Goal: Navigation & Orientation: Understand site structure

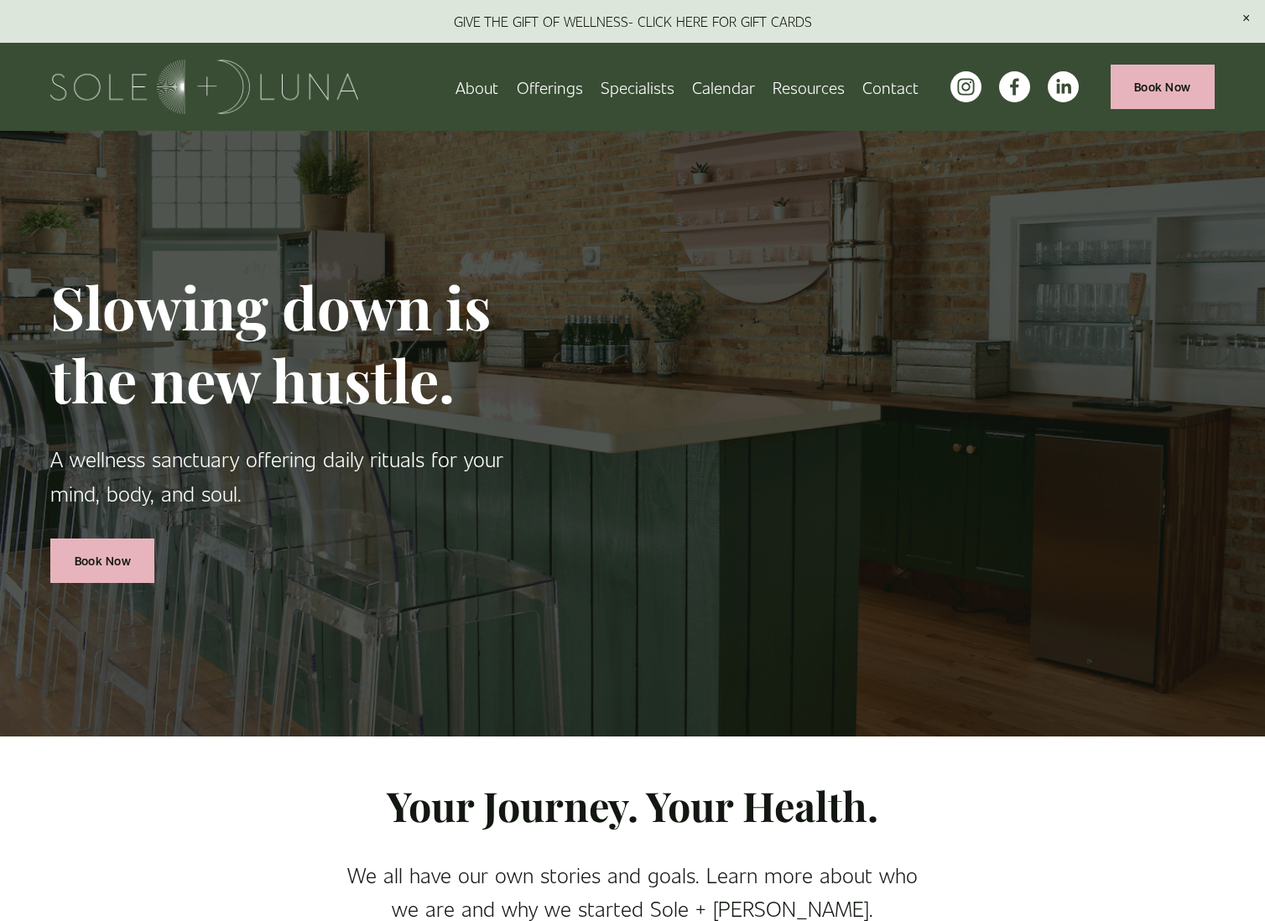
click at [489, 88] on link "About" at bounding box center [476, 86] width 43 height 29
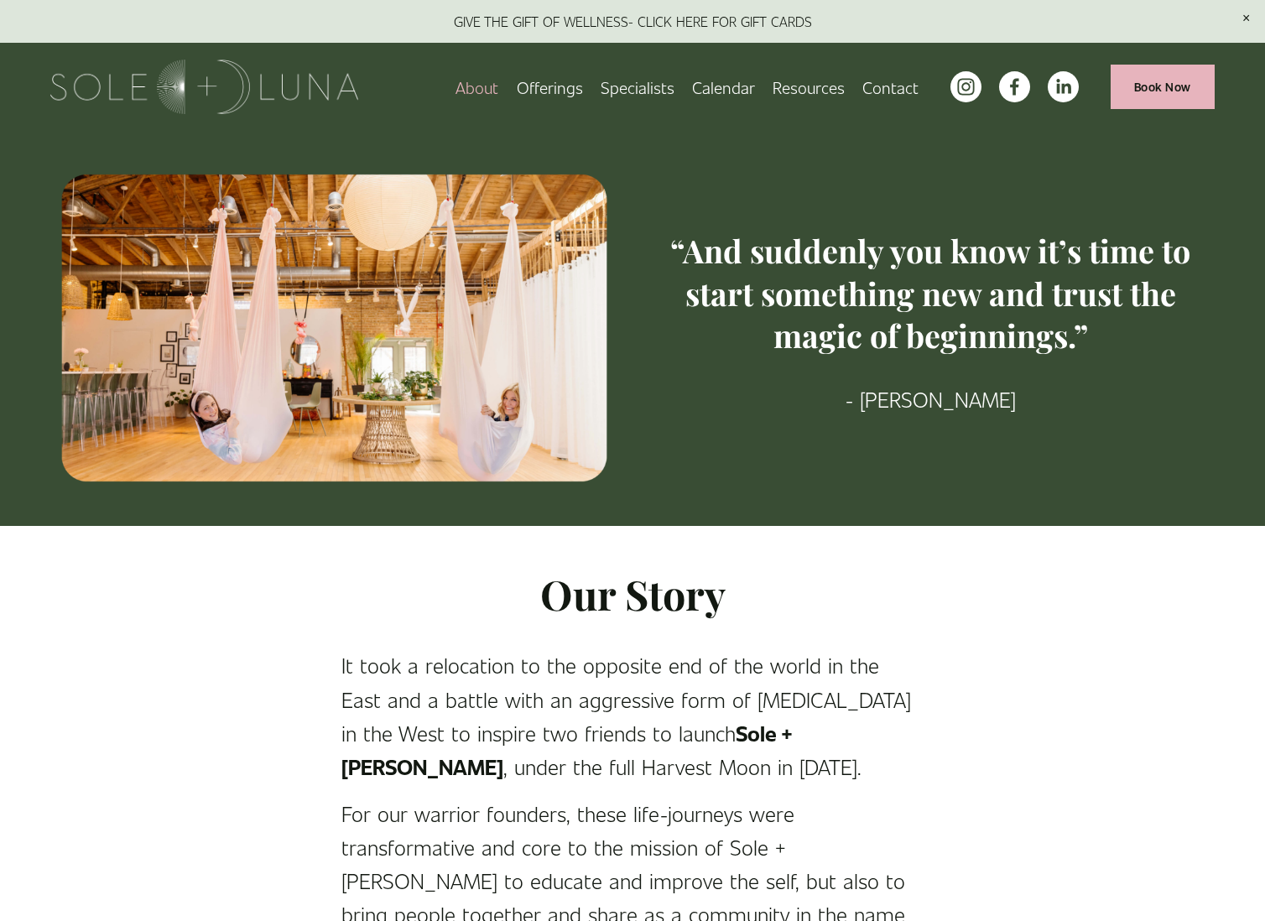
click at [0, 0] on span "Charm School!" at bounding box center [0, 0] width 0 height 0
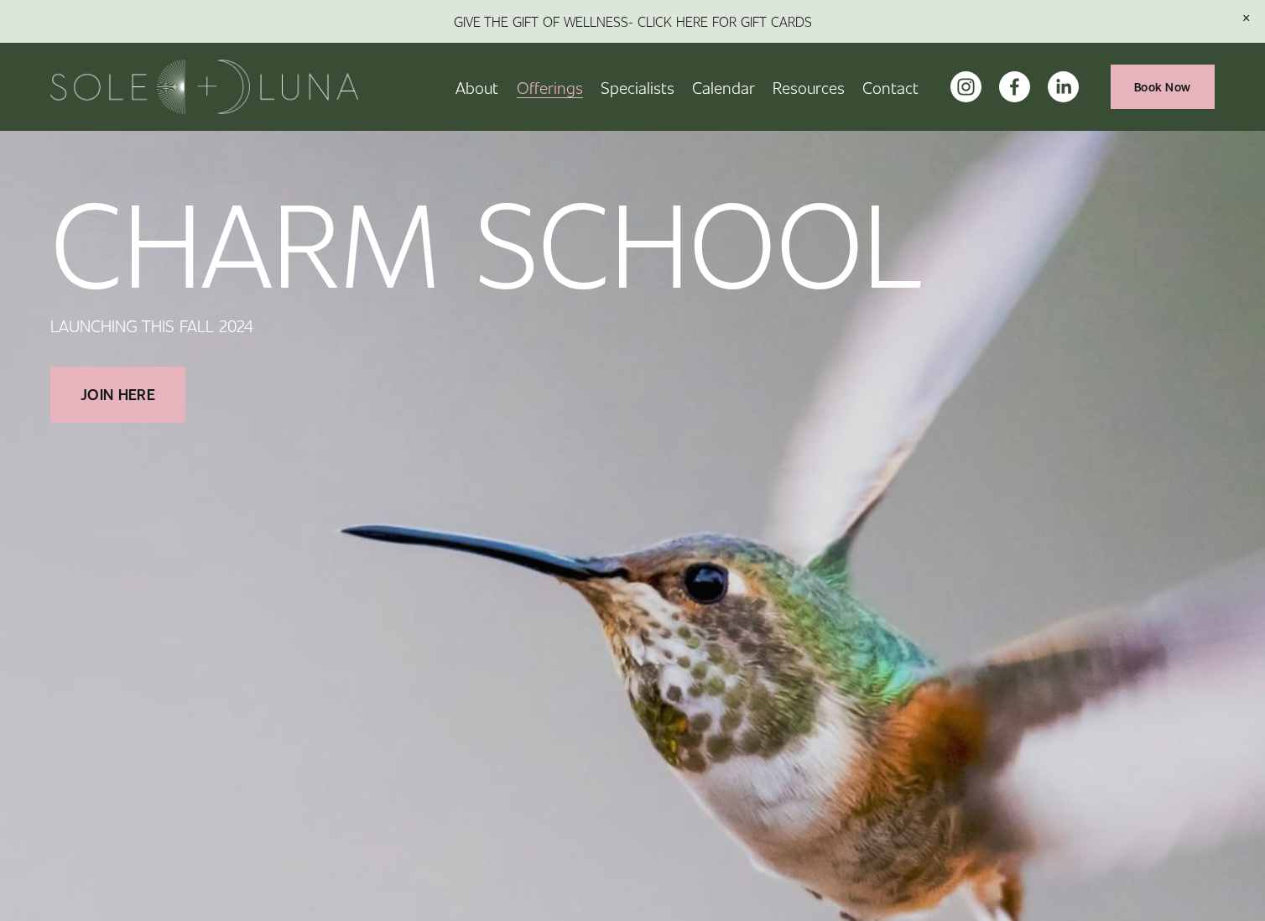
click at [659, 89] on link "Specialists" at bounding box center [637, 86] width 74 height 29
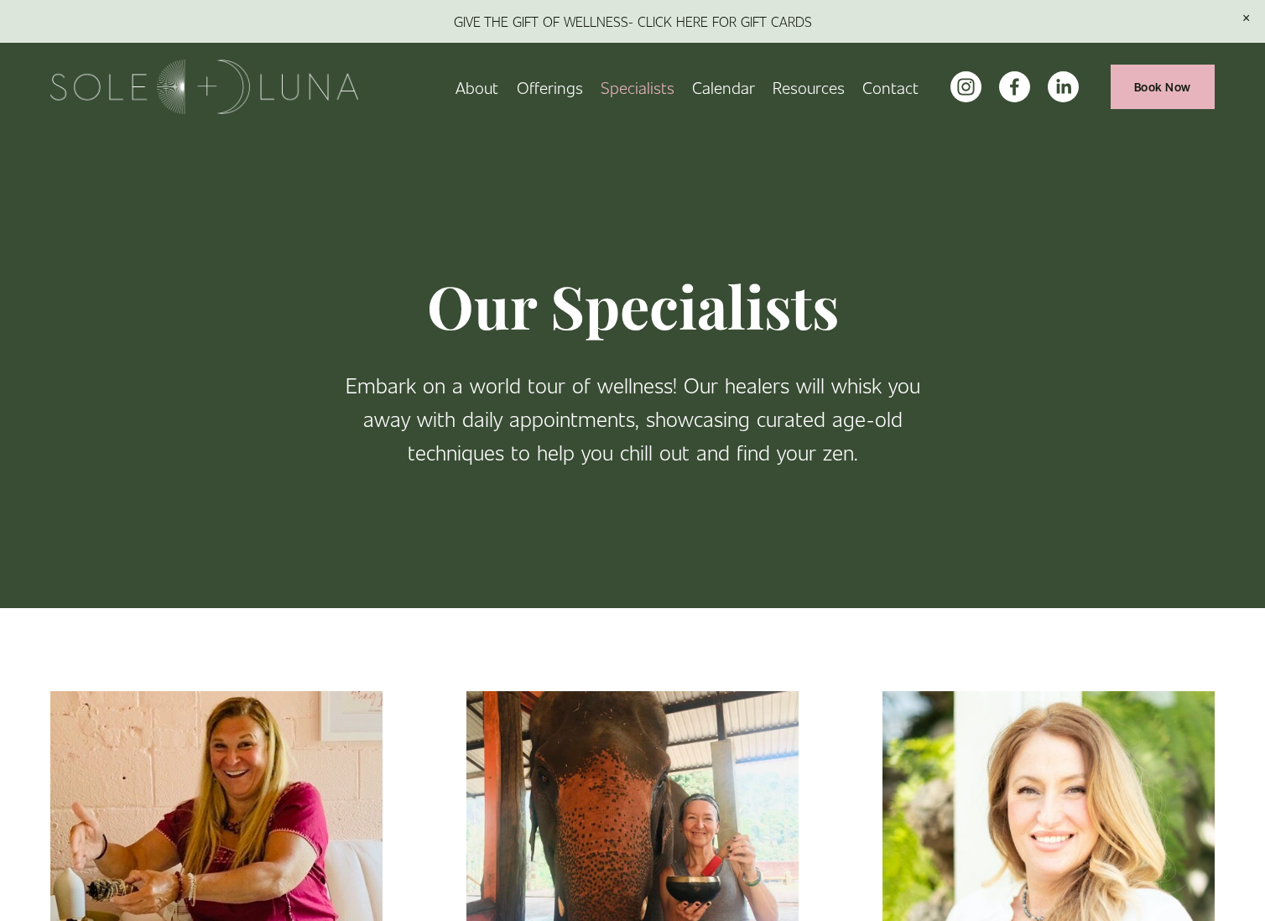
click at [734, 90] on link "Calendar" at bounding box center [723, 86] width 63 height 29
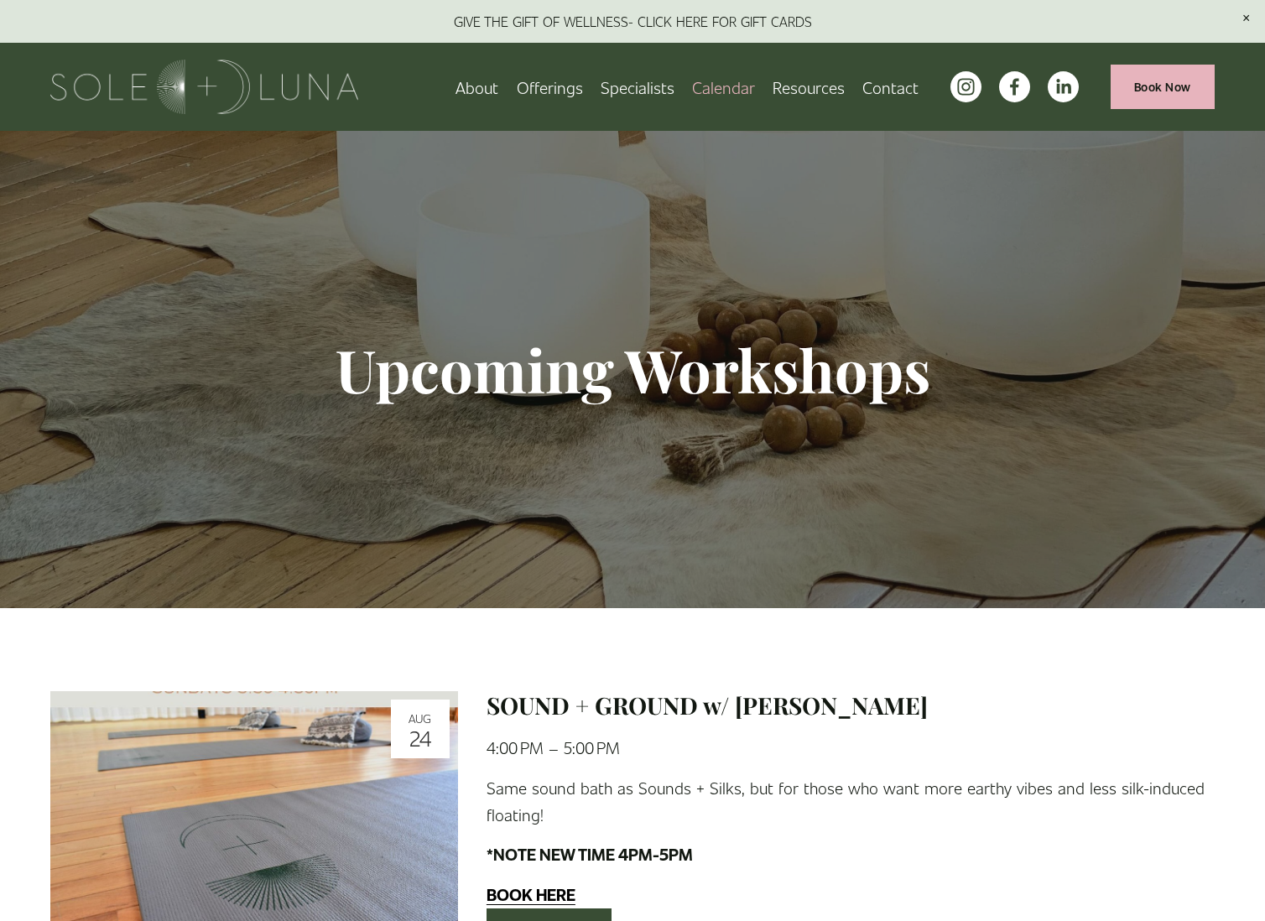
click at [0, 0] on span "Packages/Memberships" at bounding box center [0, 0] width 0 height 0
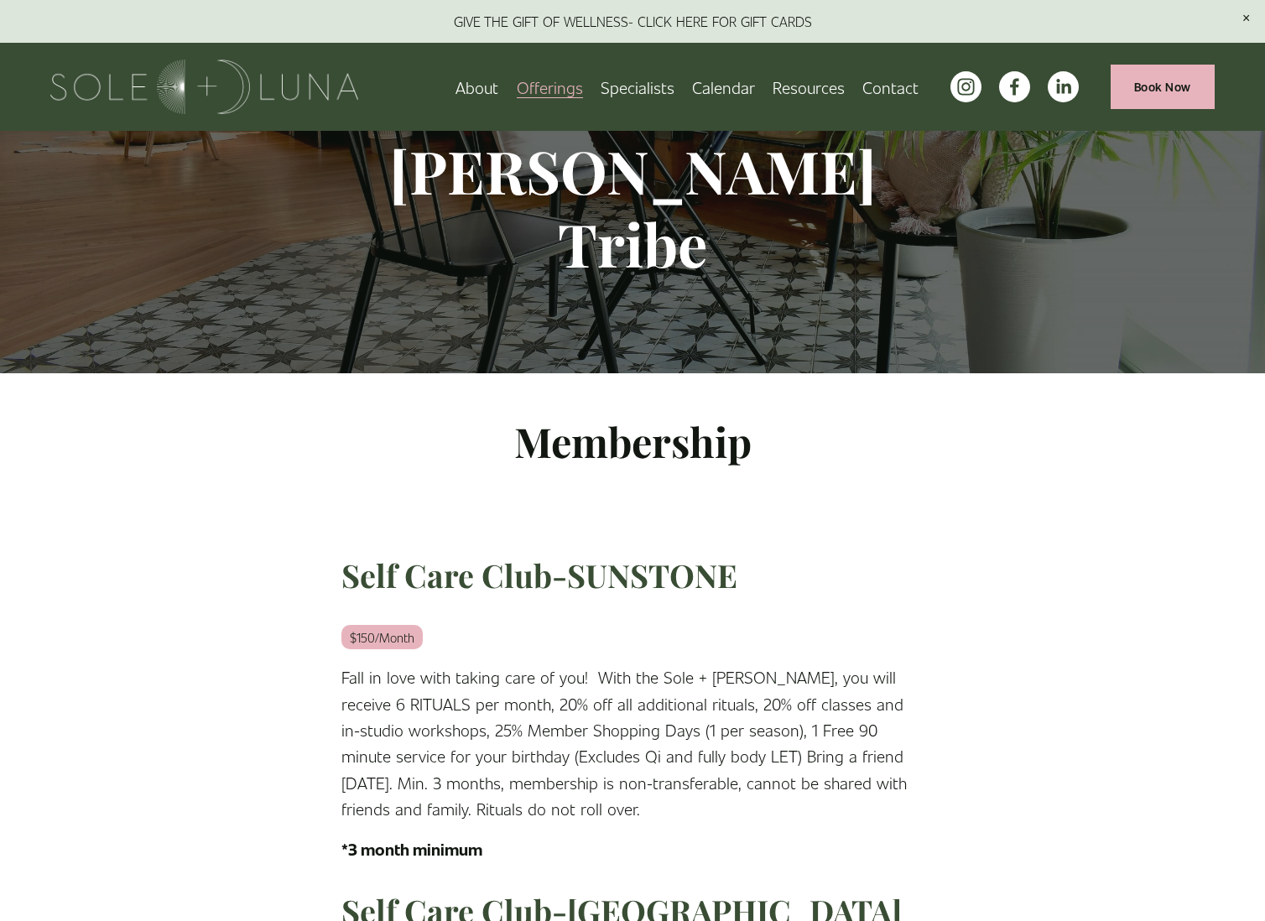
scroll to position [179, 0]
